Goal: Book appointment/travel/reservation

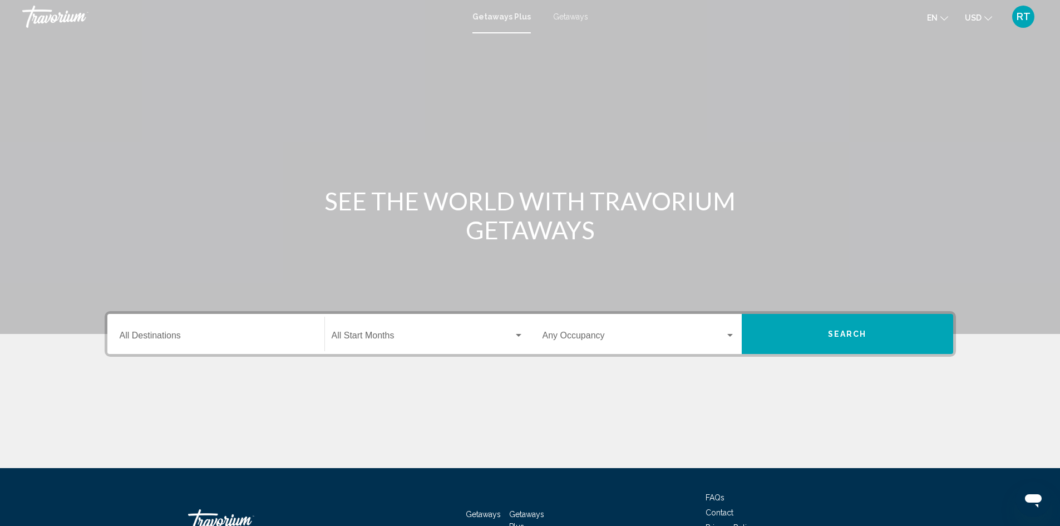
click at [206, 341] on input "Destination All Destinations" at bounding box center [216, 338] width 193 height 10
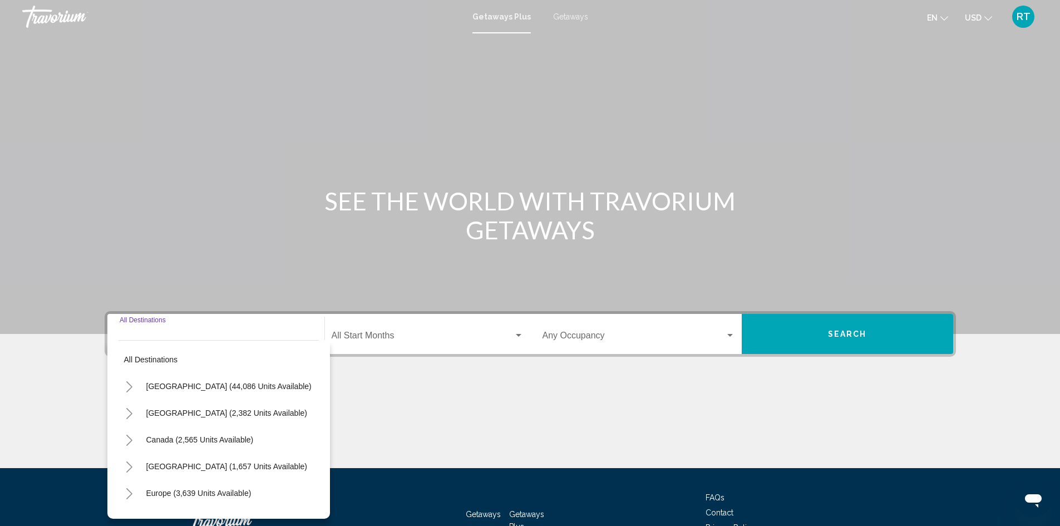
scroll to position [78, 0]
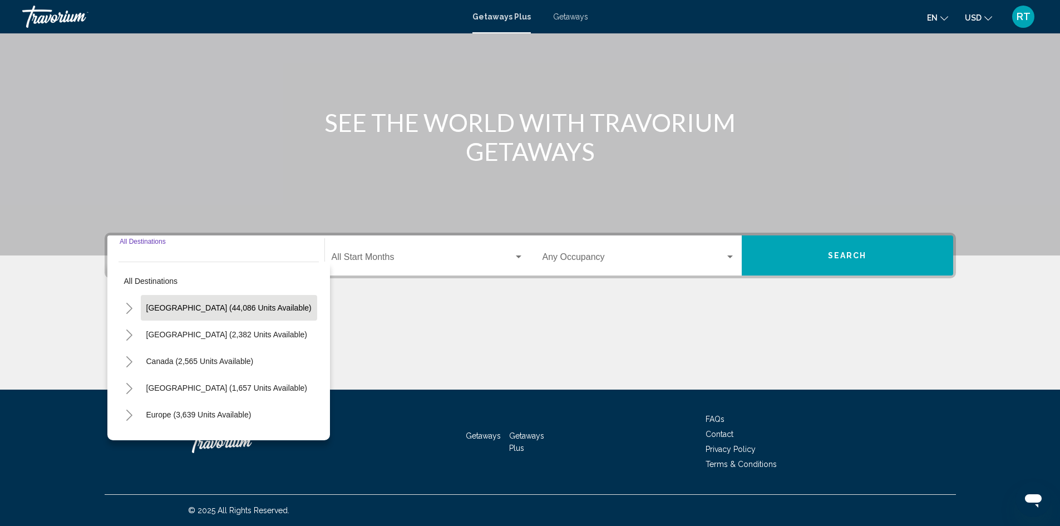
click at [194, 310] on span "[GEOGRAPHIC_DATA] (44,086 units available)" at bounding box center [228, 307] width 165 height 9
type input "**********"
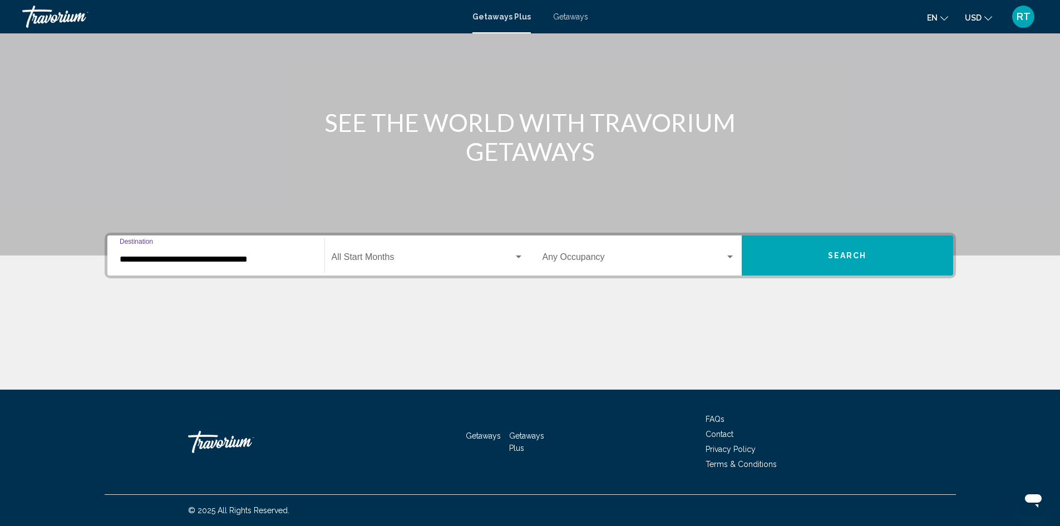
click at [446, 260] on span "Search widget" at bounding box center [423, 259] width 182 height 10
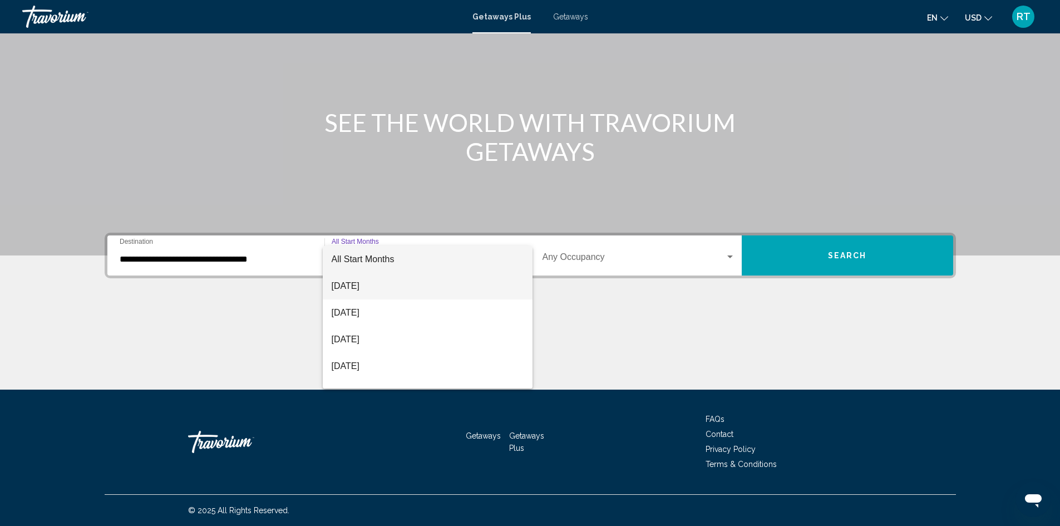
click at [362, 289] on span "[DATE]" at bounding box center [428, 286] width 192 height 27
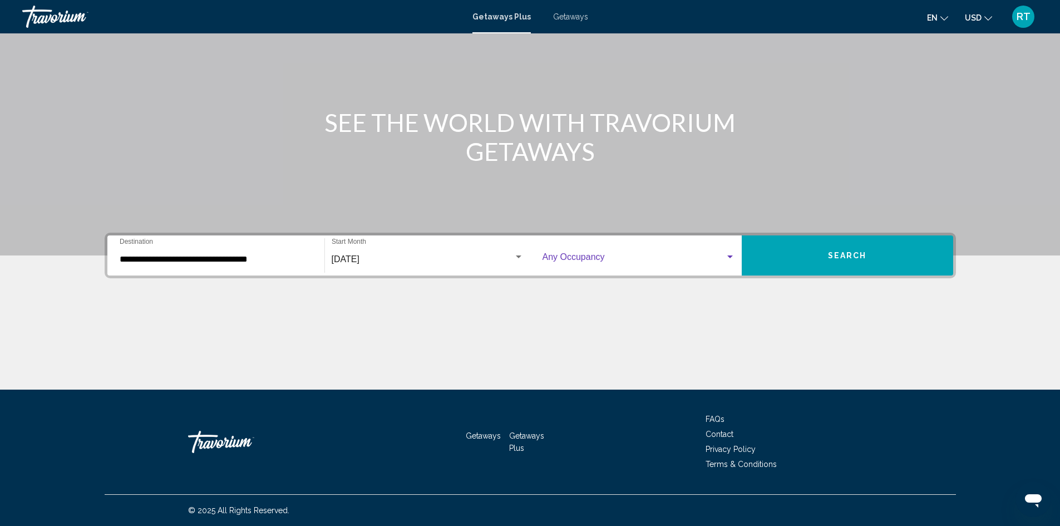
click at [702, 258] on span "Search widget" at bounding box center [633, 259] width 182 height 10
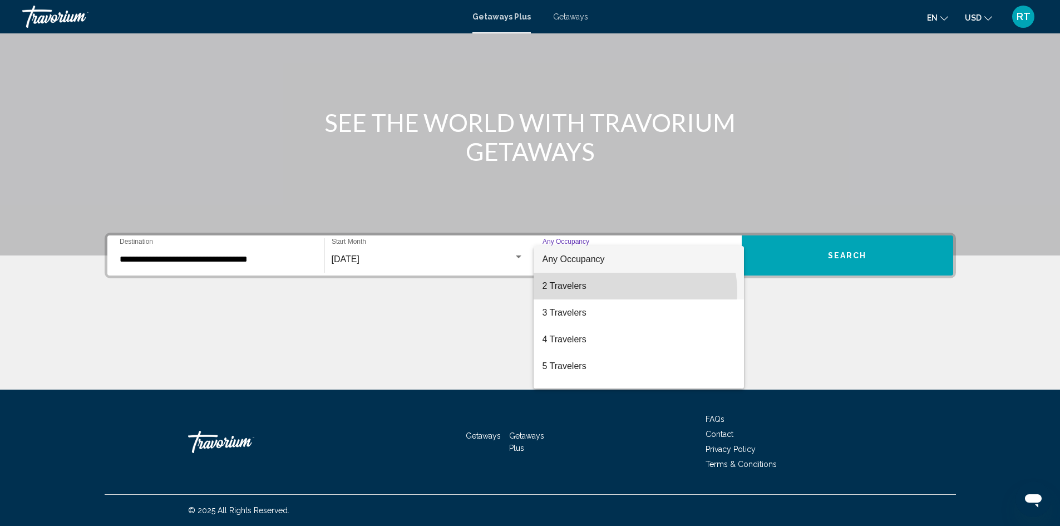
click at [632, 292] on span "2 Travelers" at bounding box center [638, 286] width 193 height 27
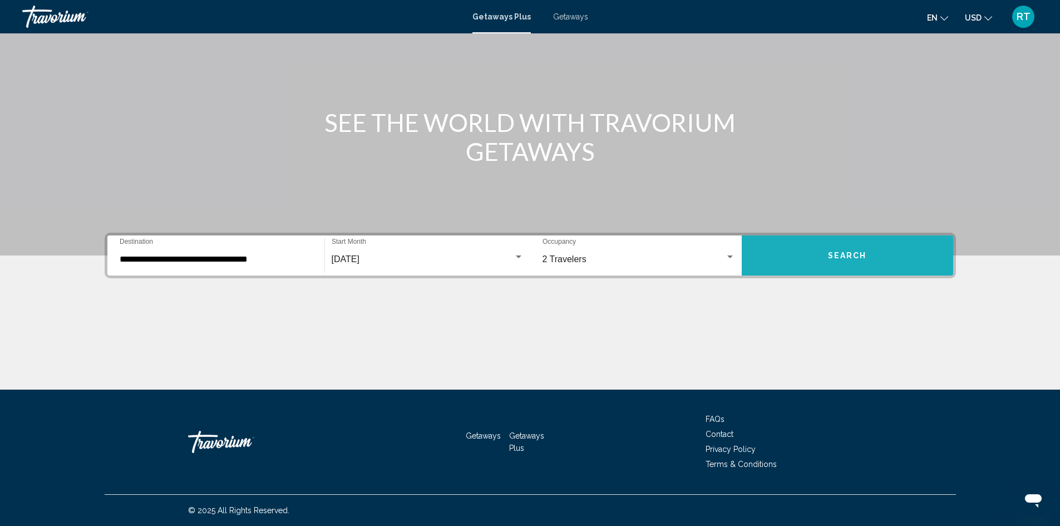
click at [867, 253] on button "Search" at bounding box center [847, 255] width 211 height 40
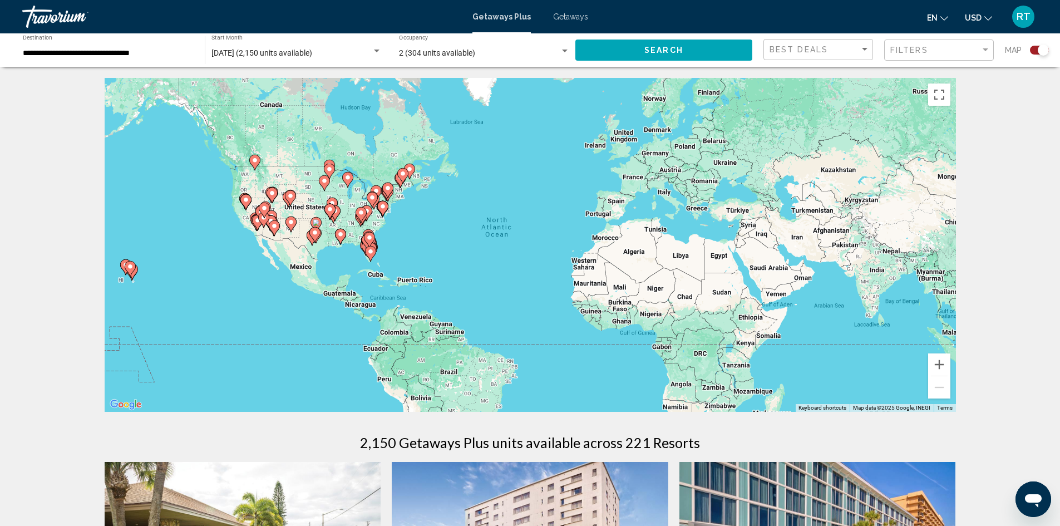
click at [368, 264] on div "To activate drag with keyboard, press Alt + Enter. Once in keyboard drag state,…" at bounding box center [530, 245] width 851 height 334
